Goal: Obtain resource: Obtain resource

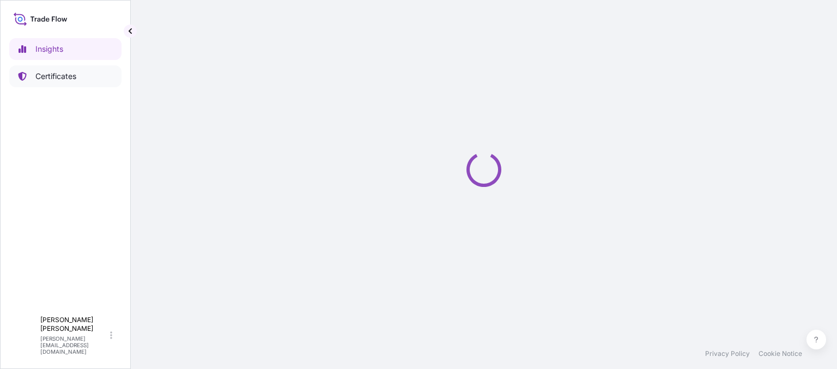
click at [56, 77] on link "Certificates" at bounding box center [65, 76] width 112 height 22
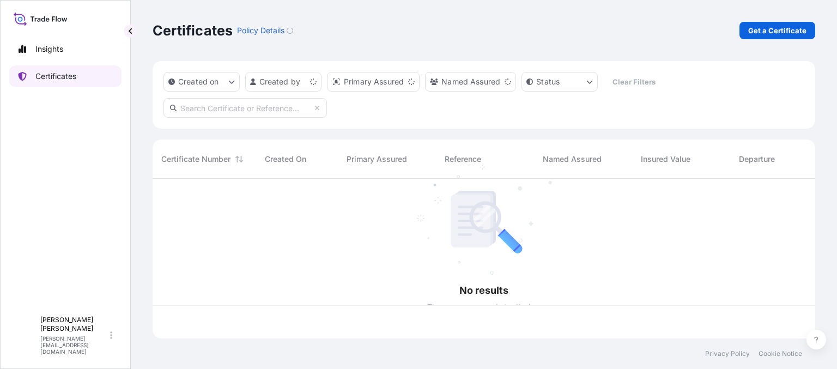
scroll to position [158, 655]
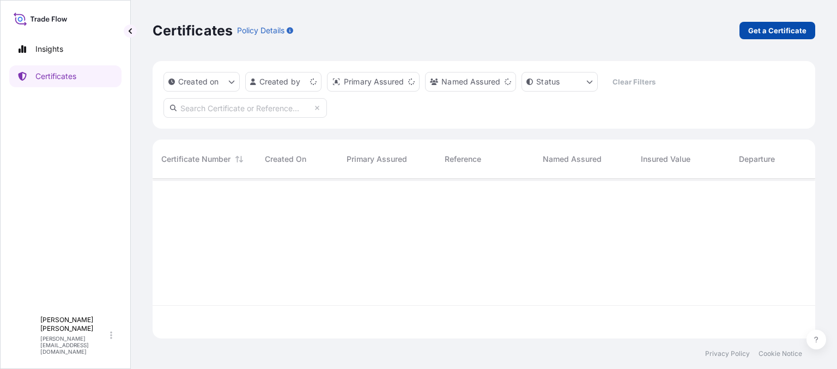
click at [791, 38] on link "Get a Certificate" at bounding box center [778, 30] width 76 height 17
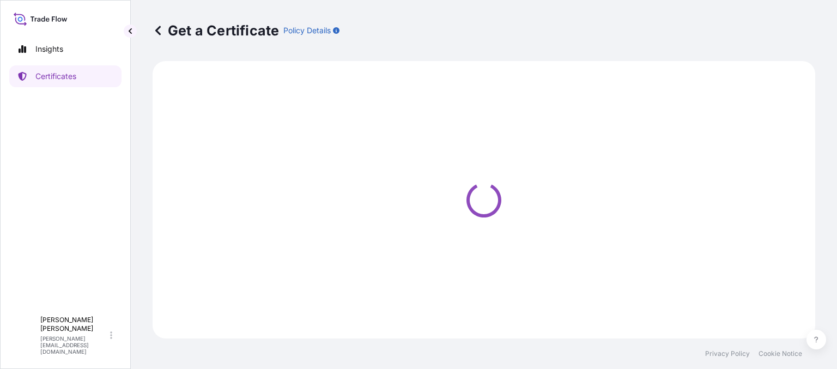
select select "Ocean Vessel"
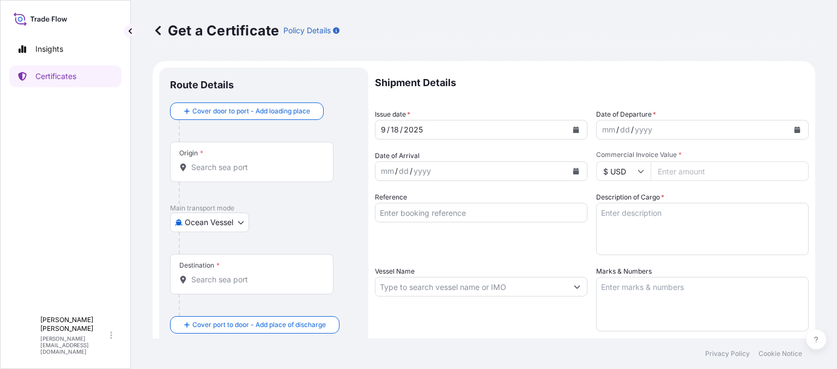
click at [245, 165] on input "Origin *" at bounding box center [255, 167] width 129 height 11
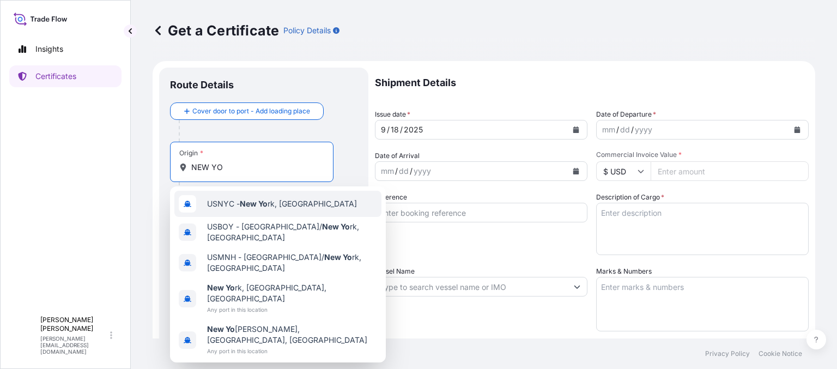
click at [236, 208] on span "USNYC - New Yo rk, United States" at bounding box center [282, 203] width 150 height 11
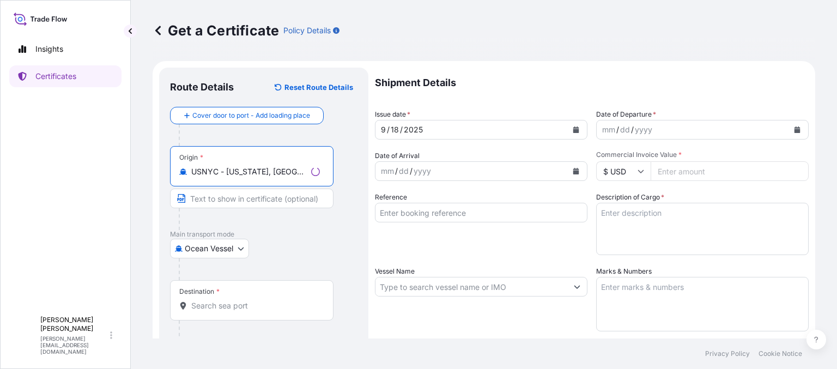
type input "USNYC - New York, United States"
click at [244, 299] on div "Destination *" at bounding box center [252, 300] width 164 height 40
click at [244, 300] on input "Destination *" at bounding box center [255, 305] width 129 height 11
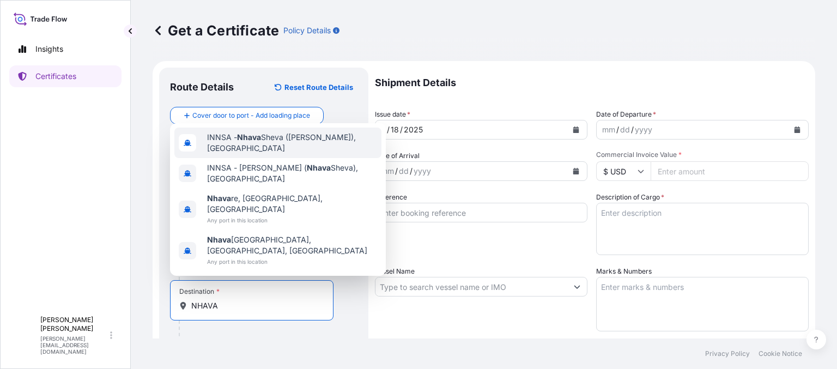
click at [279, 154] on span "INNSA - Nhava Sheva (Jawaharlal Nehru), India" at bounding box center [292, 143] width 170 height 22
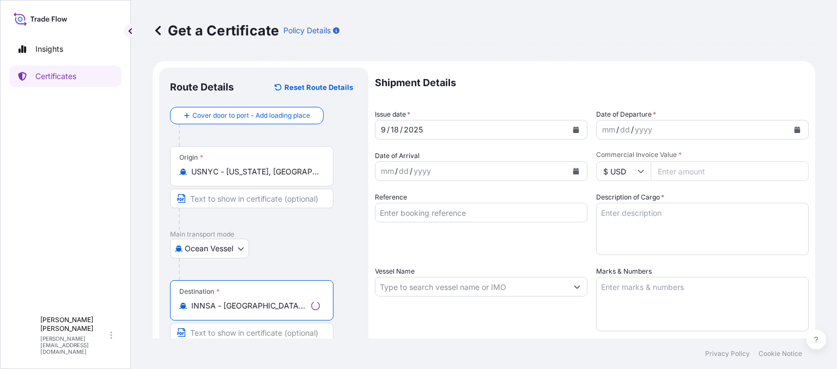
type input "INNSA - Nhava Sheva (Jawaharlal Nehru), India"
click at [637, 129] on div "yyyy" at bounding box center [644, 129] width 20 height 13
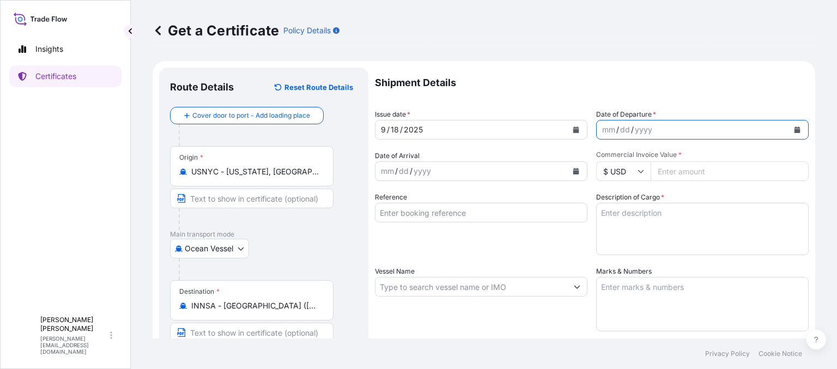
click at [789, 126] on button "Calendar" at bounding box center [797, 129] width 17 height 17
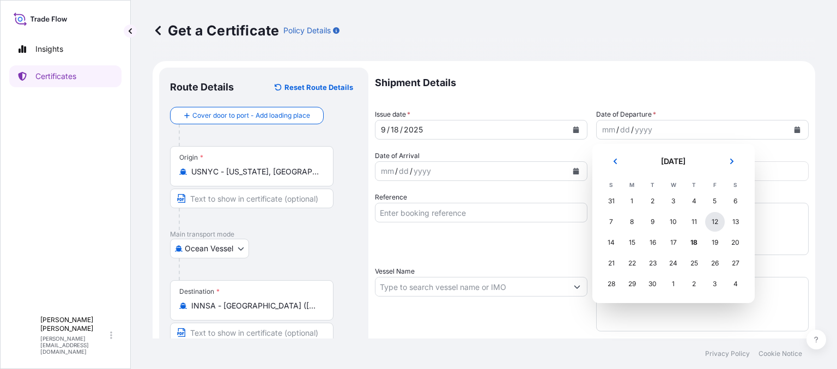
click at [711, 222] on div "12" at bounding box center [715, 222] width 20 height 20
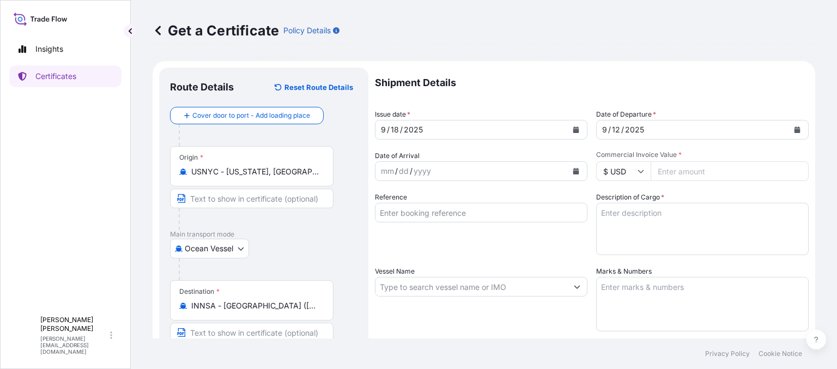
click at [675, 174] on input "Commercial Invoice Value *" at bounding box center [730, 171] width 158 height 20
paste input "5420"
type input "5421"
click at [662, 217] on textarea "Description of Cargo *" at bounding box center [702, 229] width 213 height 52
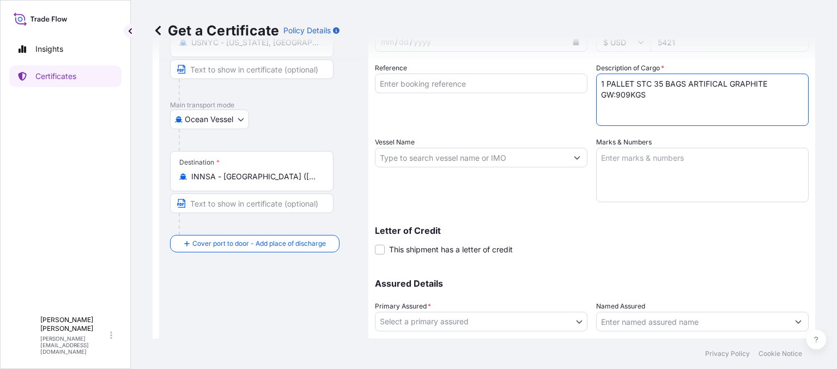
scroll to position [164, 0]
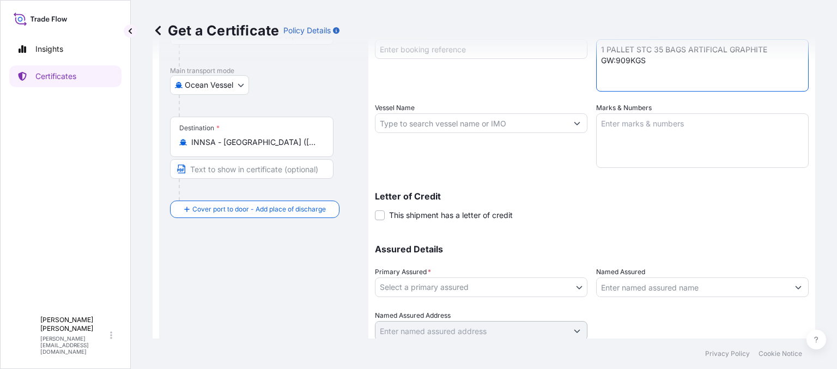
type textarea "1 PALLET STC 35 BAGS ARTIFICAL GRAPHITE GW:909KGS"
click at [637, 141] on textarea "Marks & Numbers" at bounding box center [702, 140] width 213 height 55
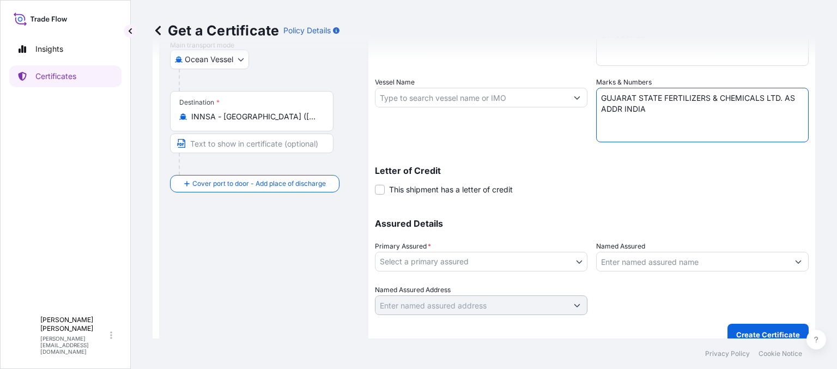
scroll to position [203, 0]
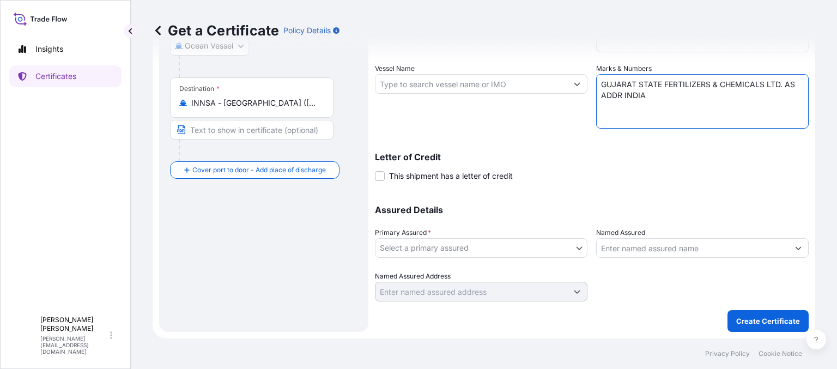
type textarea "GUJARAT STATE FERTILIZERS & CHEMICALS LTD. AS ADDR INDIA"
click at [487, 251] on body "Insights Certificates A Amanda Gagen amanda@aapko.com Get a Certificate Policy …" at bounding box center [418, 184] width 837 height 369
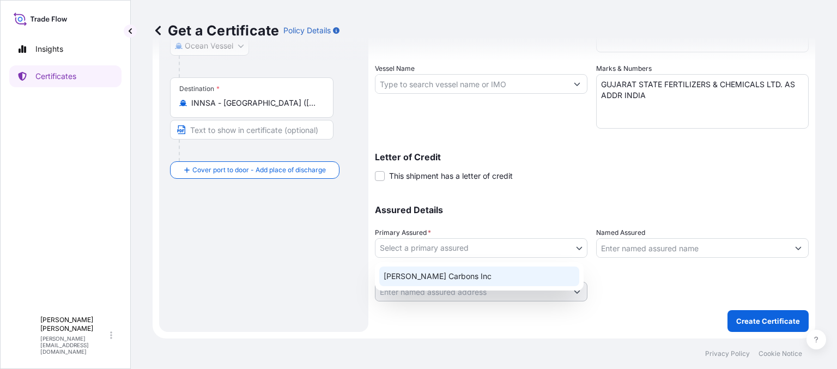
click at [488, 277] on div "Asbury Carbons Inc" at bounding box center [479, 277] width 200 height 20
select select "31420"
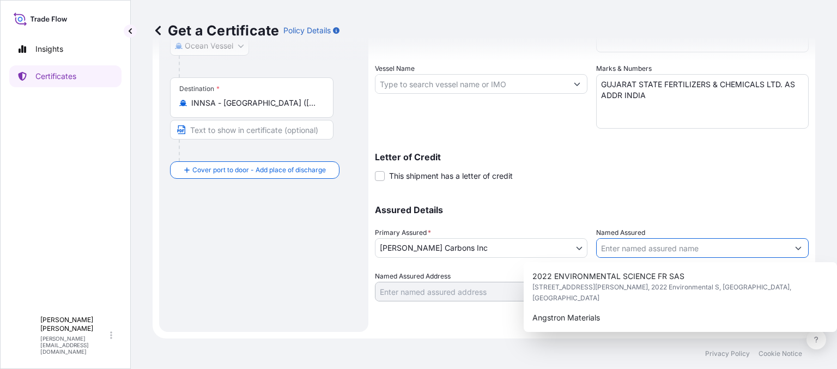
click at [682, 243] on input "Named Assured" at bounding box center [693, 248] width 192 height 20
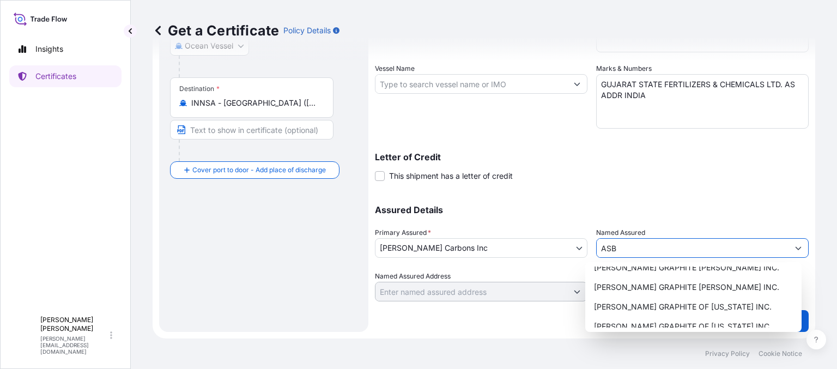
scroll to position [218, 0]
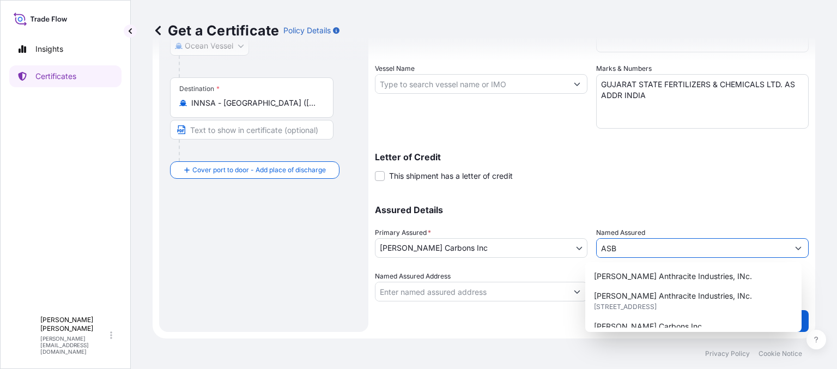
click at [672, 250] on input "ASB" at bounding box center [693, 248] width 192 height 20
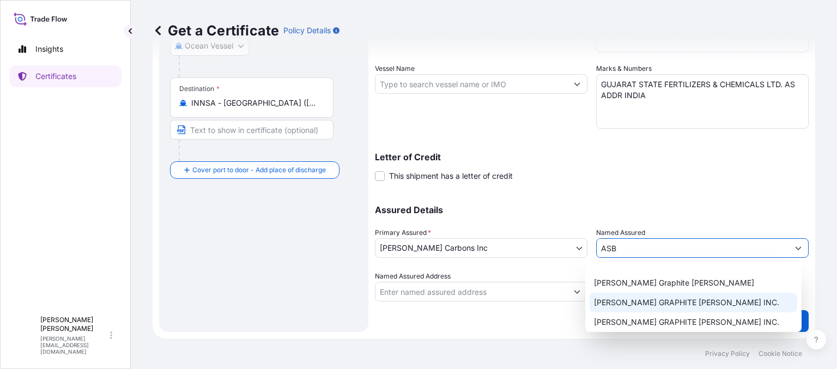
click at [677, 301] on span "ASBURY GRAPHITE MILLS INC." at bounding box center [686, 302] width 185 height 11
type input "ASBURY GRAPHITE MILLS INC."
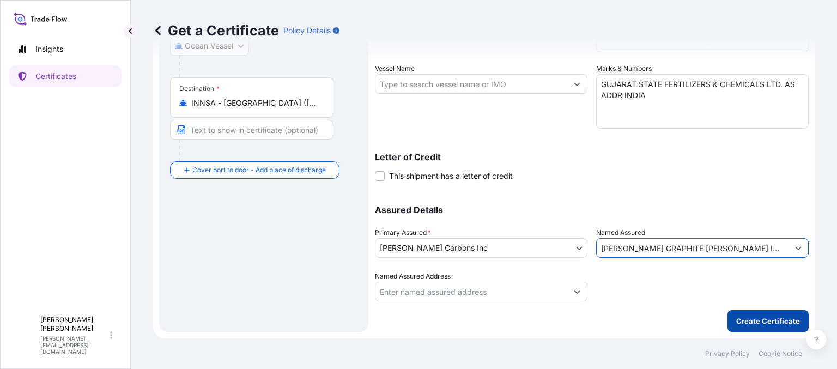
click at [766, 324] on p "Create Certificate" at bounding box center [768, 321] width 64 height 11
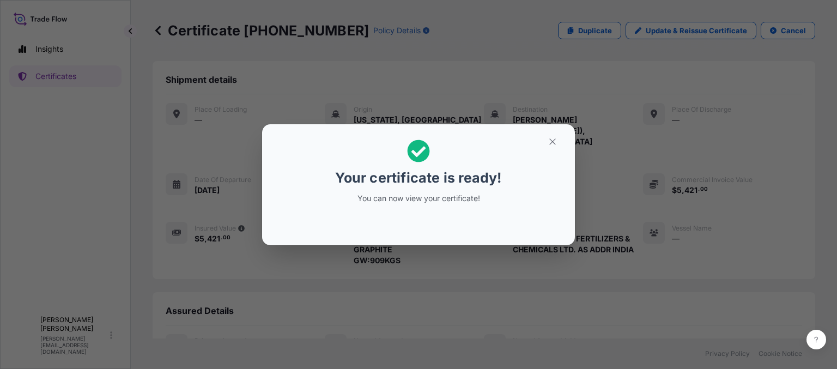
click at [684, 262] on div "Your certificate is ready! You can now view your certificate!" at bounding box center [418, 184] width 837 height 369
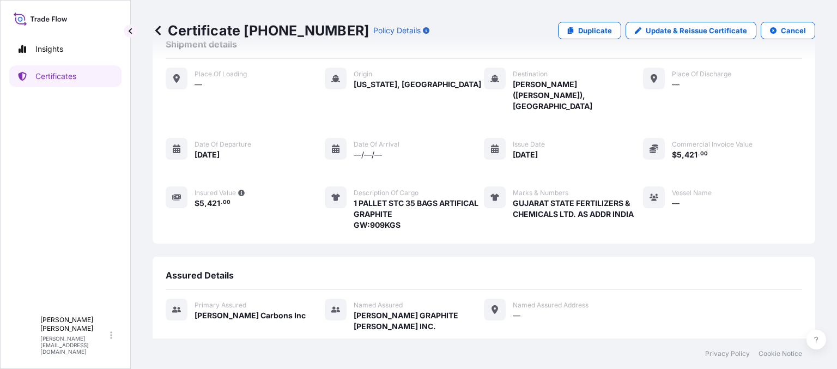
scroll to position [252, 0]
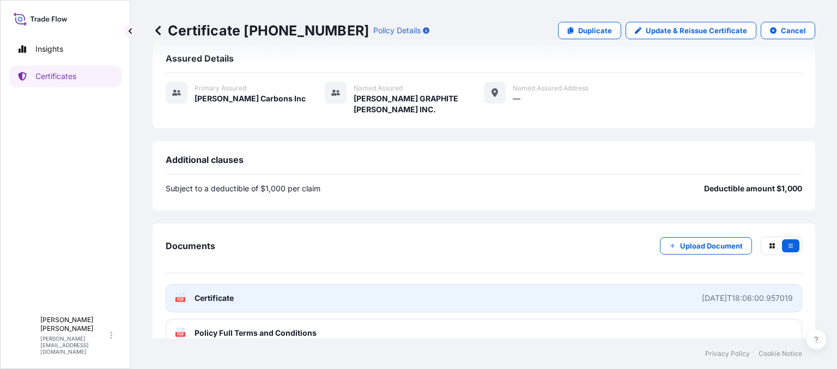
click at [744, 293] on div "2025-09-18T18:06:00.957019" at bounding box center [747, 298] width 91 height 11
